Goal: Information Seeking & Learning: Learn about a topic

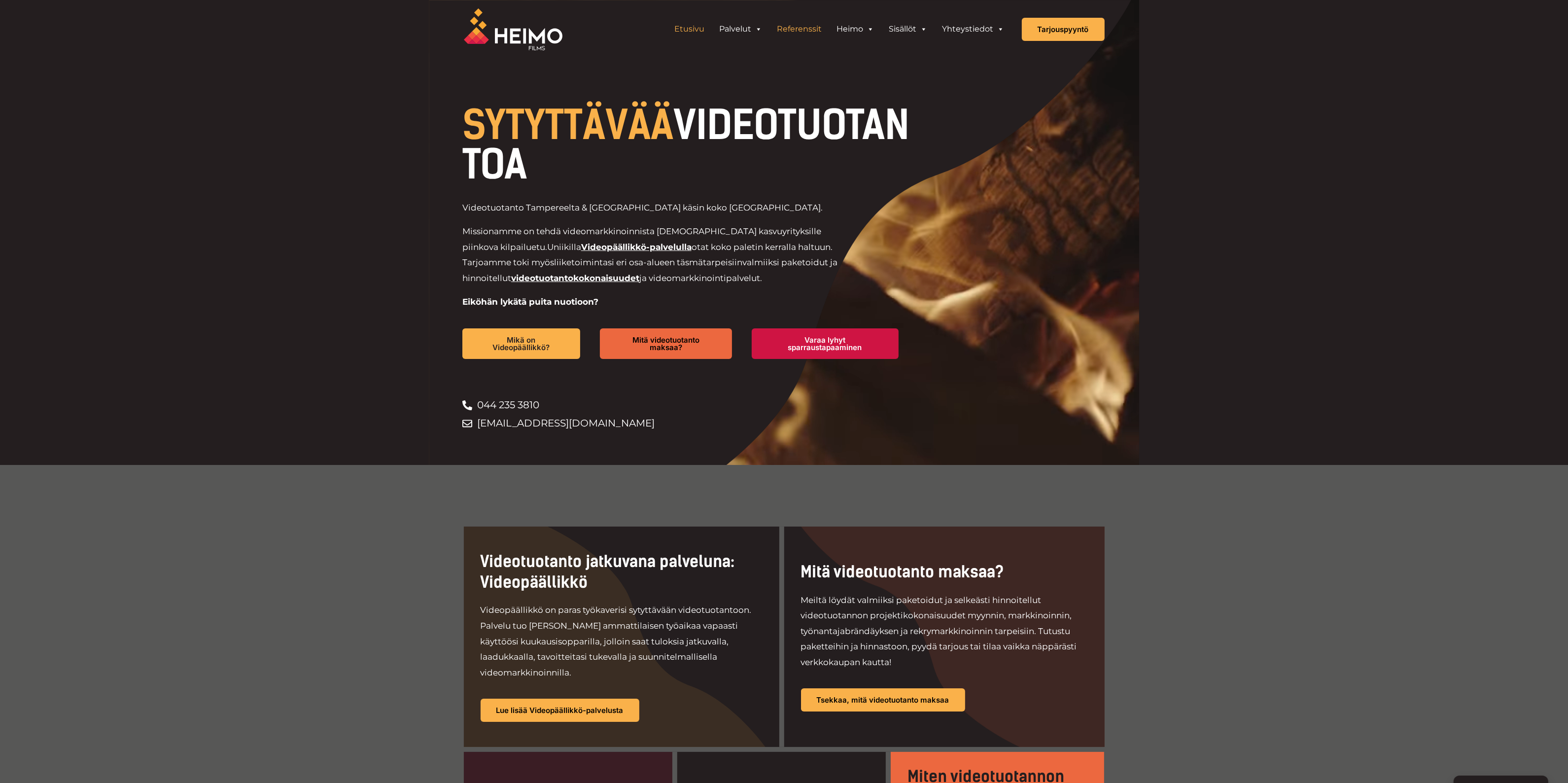
click at [795, 31] on link "Referenssit" at bounding box center [800, 29] width 60 height 19
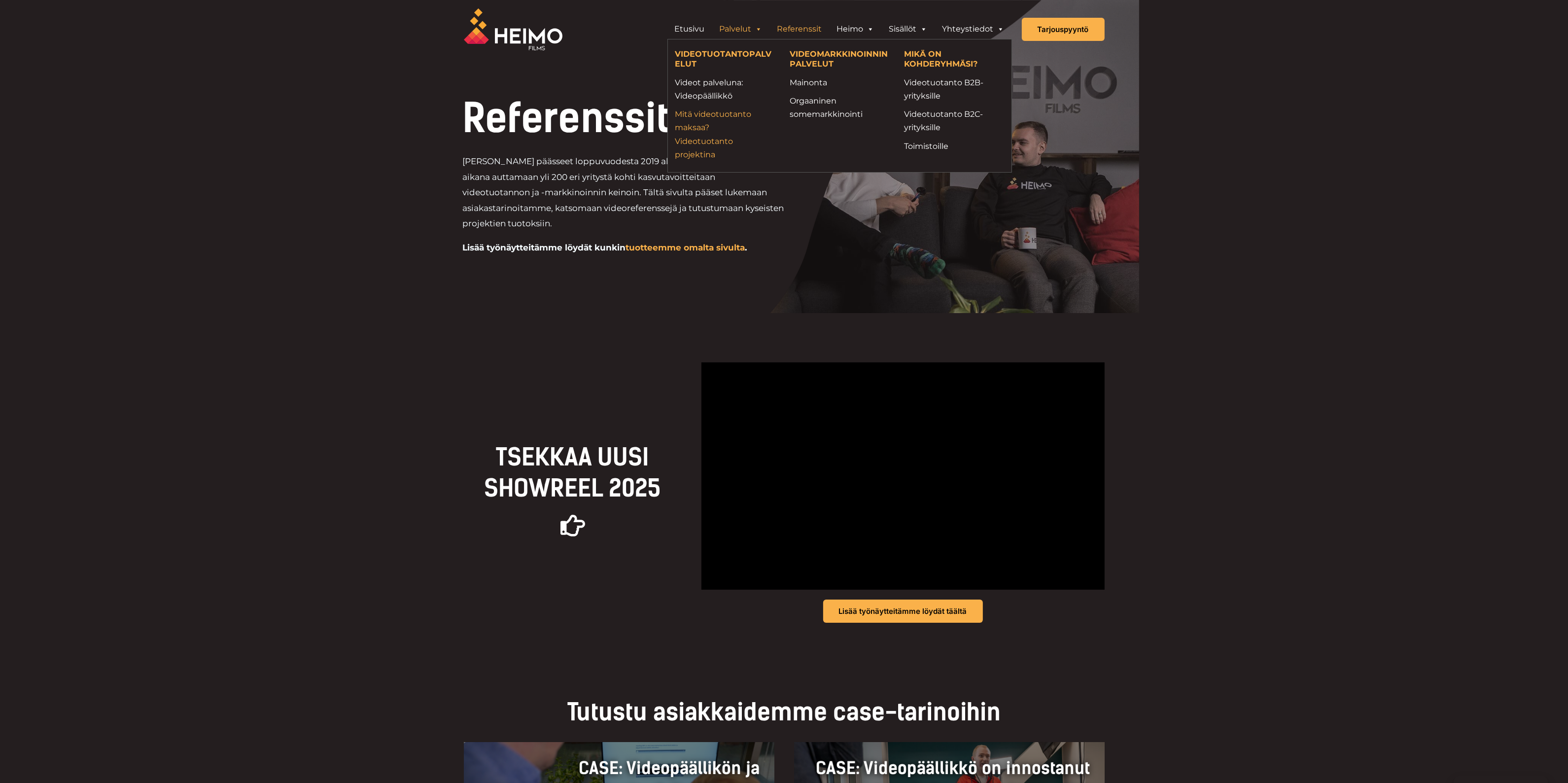
click at [701, 124] on link "Mitä videotuotanto maksaa? Videotuotanto projektina" at bounding box center [725, 135] width 100 height 54
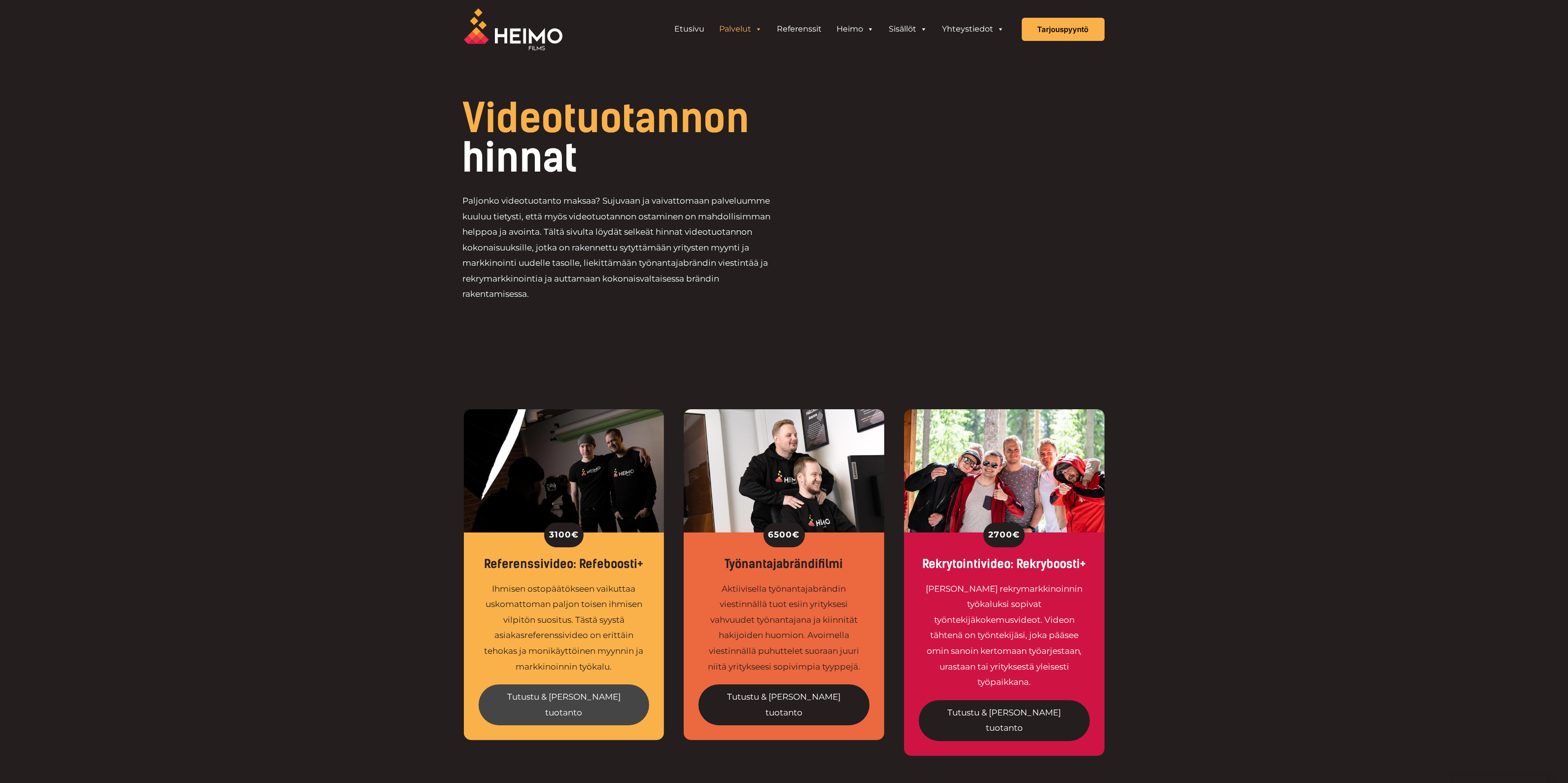
click at [541, 693] on link "Tutustu & tilaa tuotanto" at bounding box center [564, 704] width 171 height 41
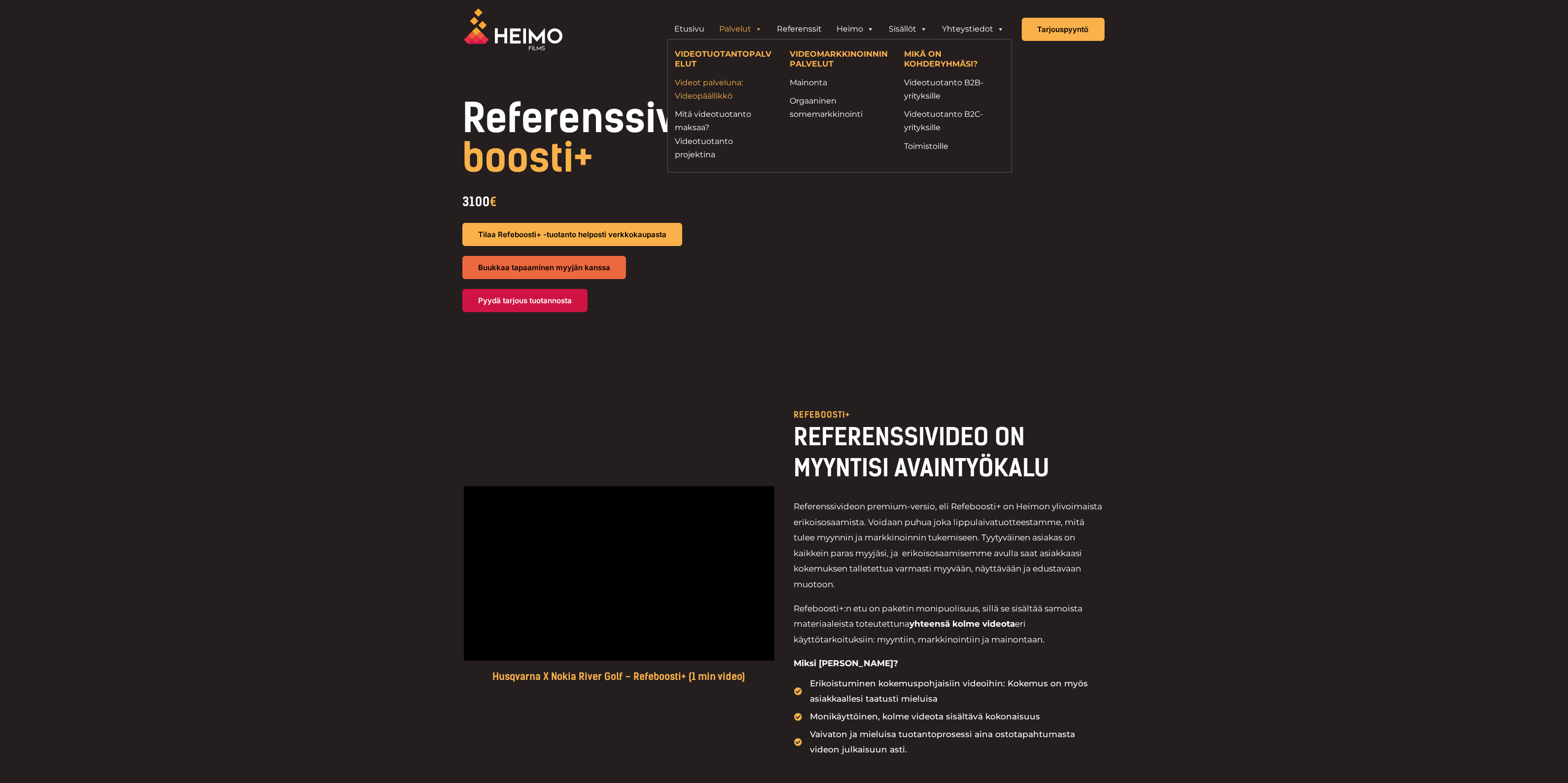
click at [713, 94] on link "Videot palveluna: Videopäällikkö" at bounding box center [725, 90] width 100 height 27
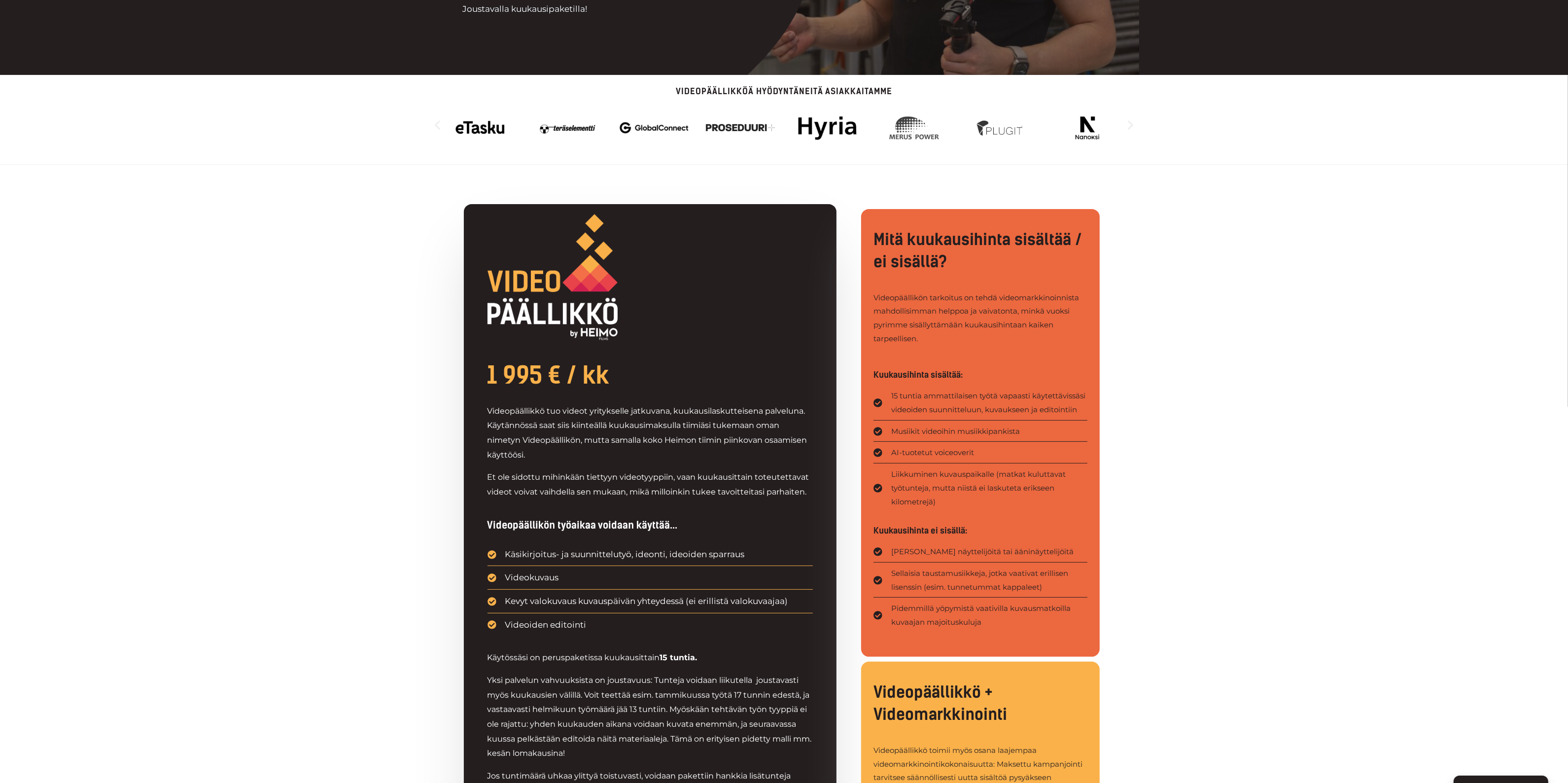
scroll to position [308, 0]
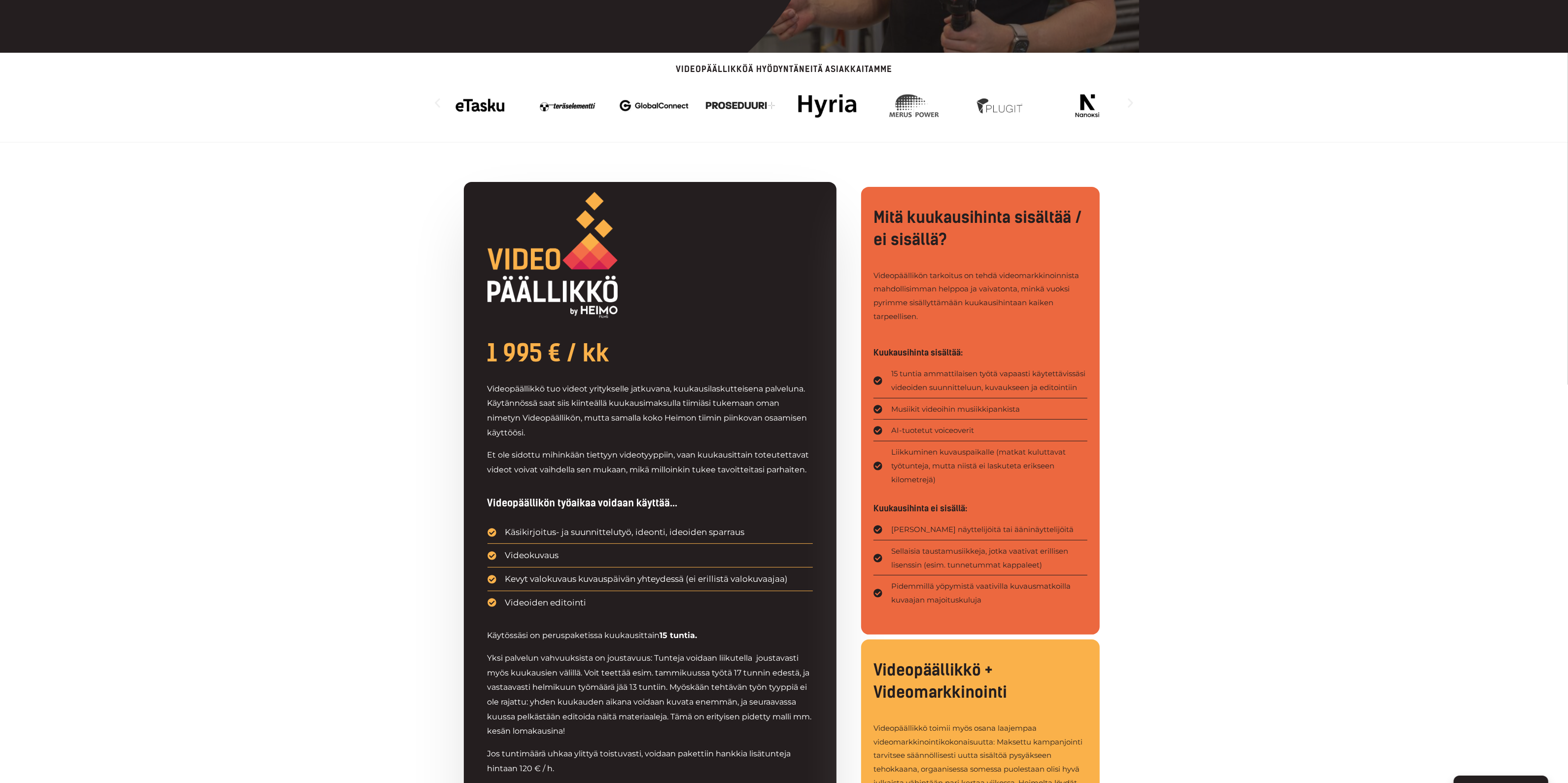
click at [1235, 447] on div "1 995 € / kk Videopäällikkö tuo videot yritykselle jatkuvana, kuukausilaskuttei…" at bounding box center [784, 526] width 1568 height 767
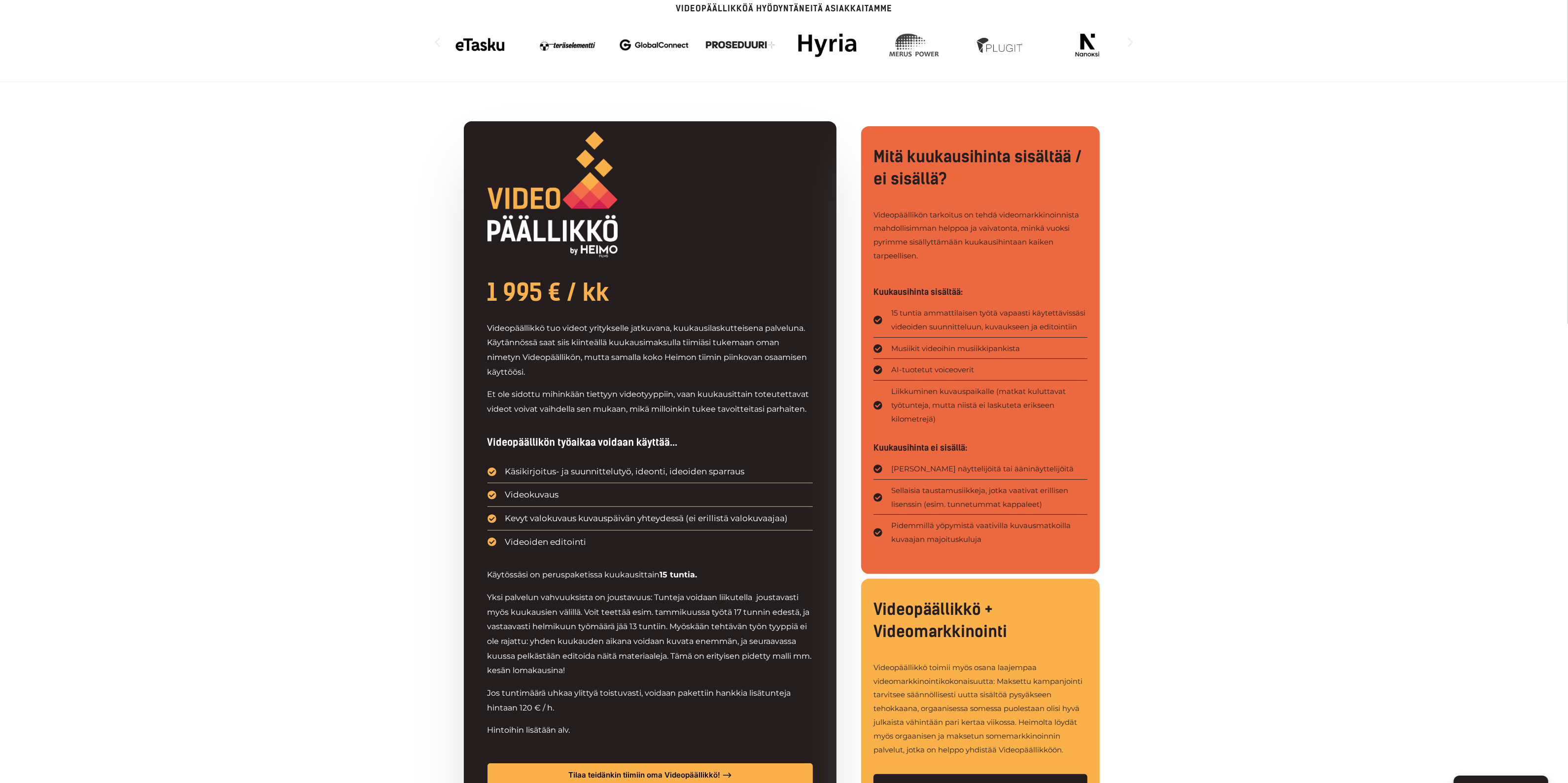
scroll to position [370, 0]
